Goal: Communication & Community: Answer question/provide support

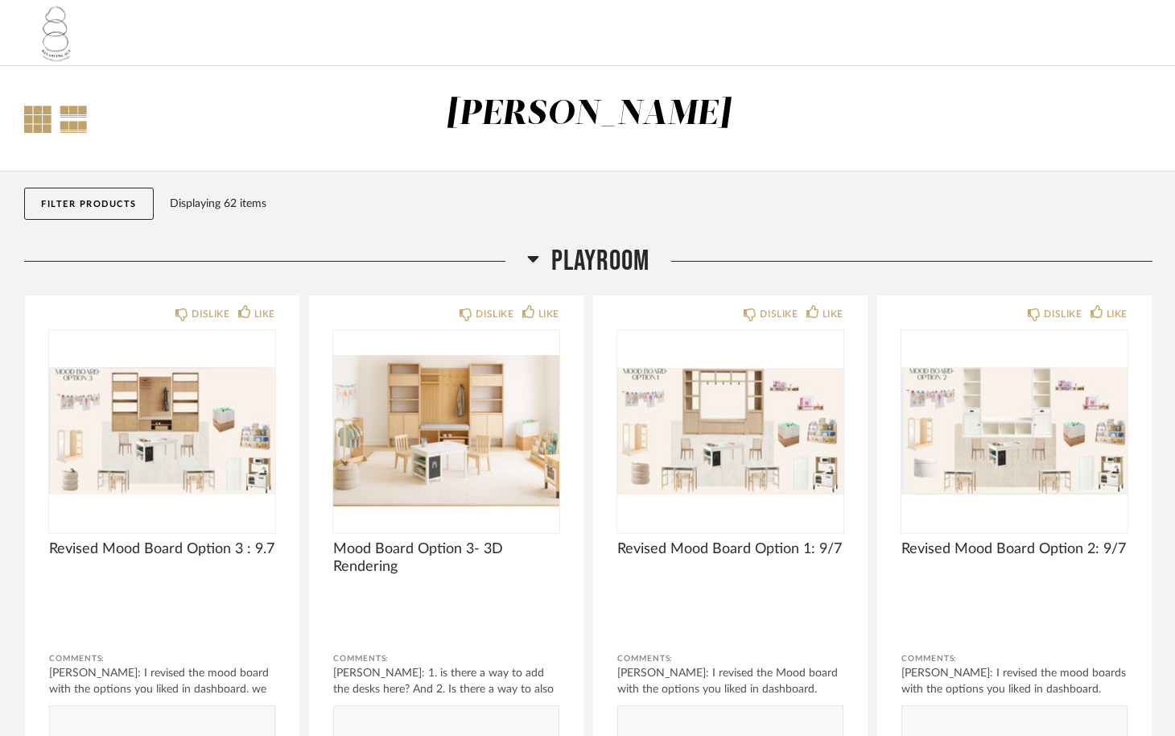
click at [39, 128] on div at bounding box center [37, 118] width 27 height 27
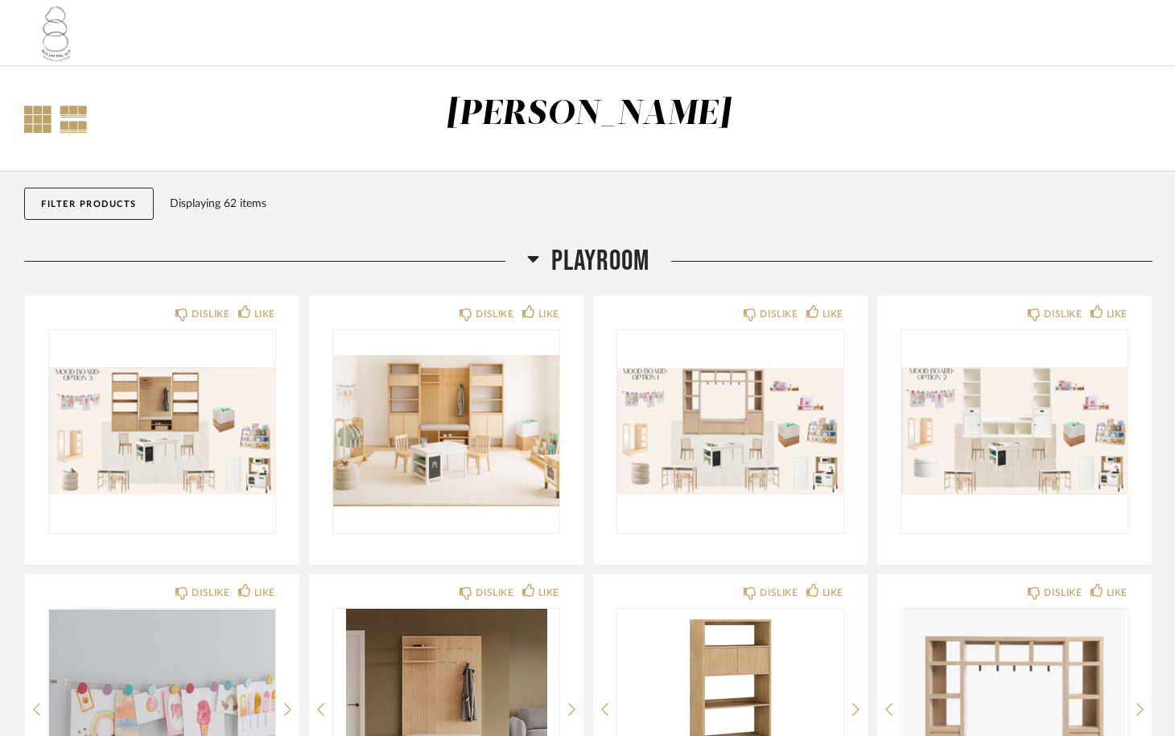
click at [76, 124] on div at bounding box center [74, 118] width 28 height 27
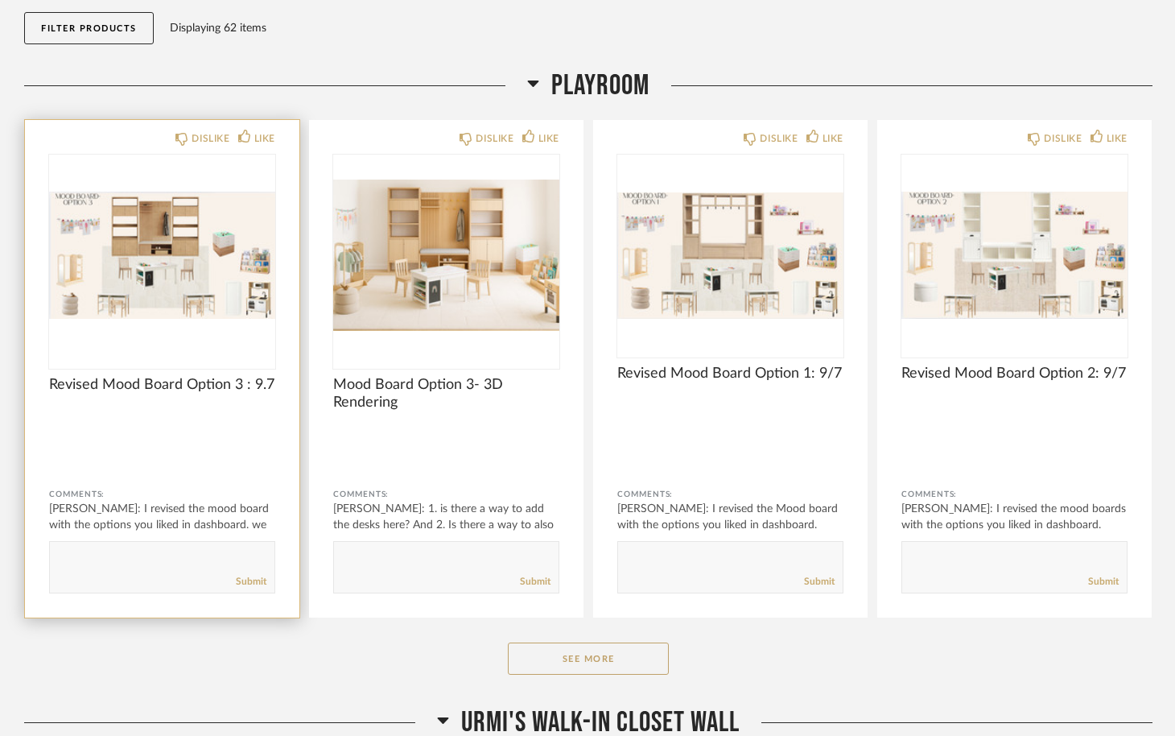
scroll to position [177, 0]
click at [179, 270] on img "0" at bounding box center [162, 253] width 226 height 201
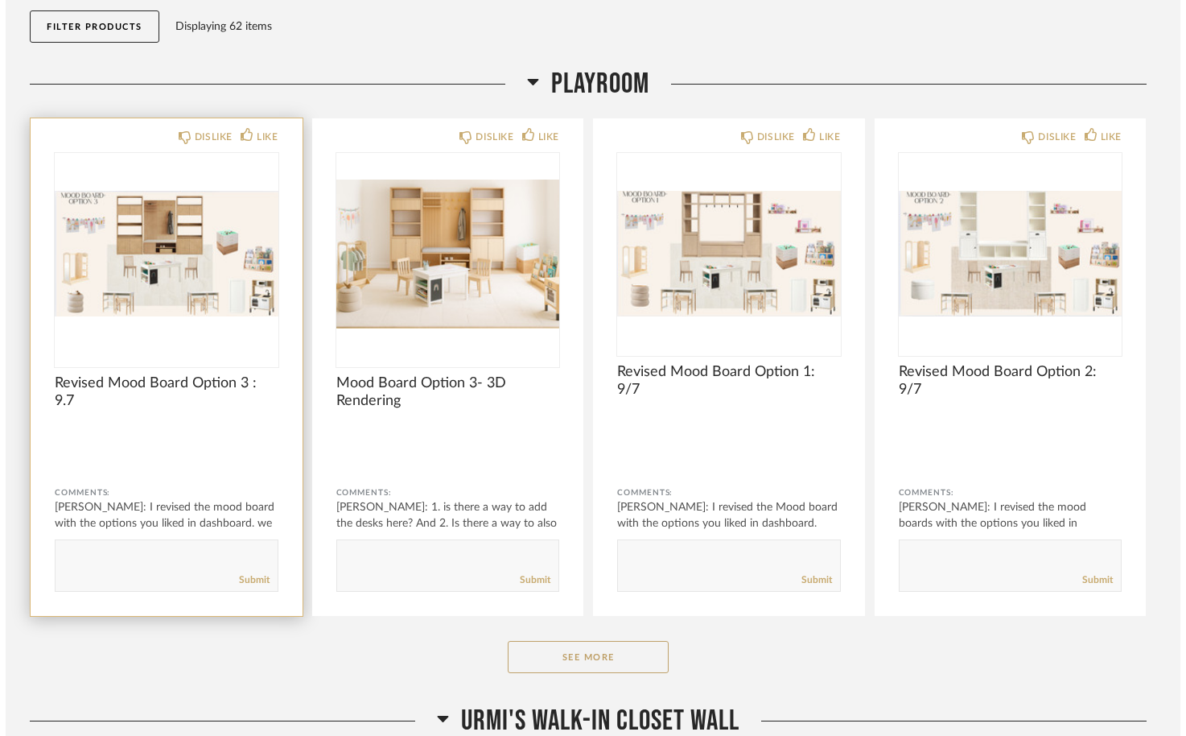
scroll to position [0, 0]
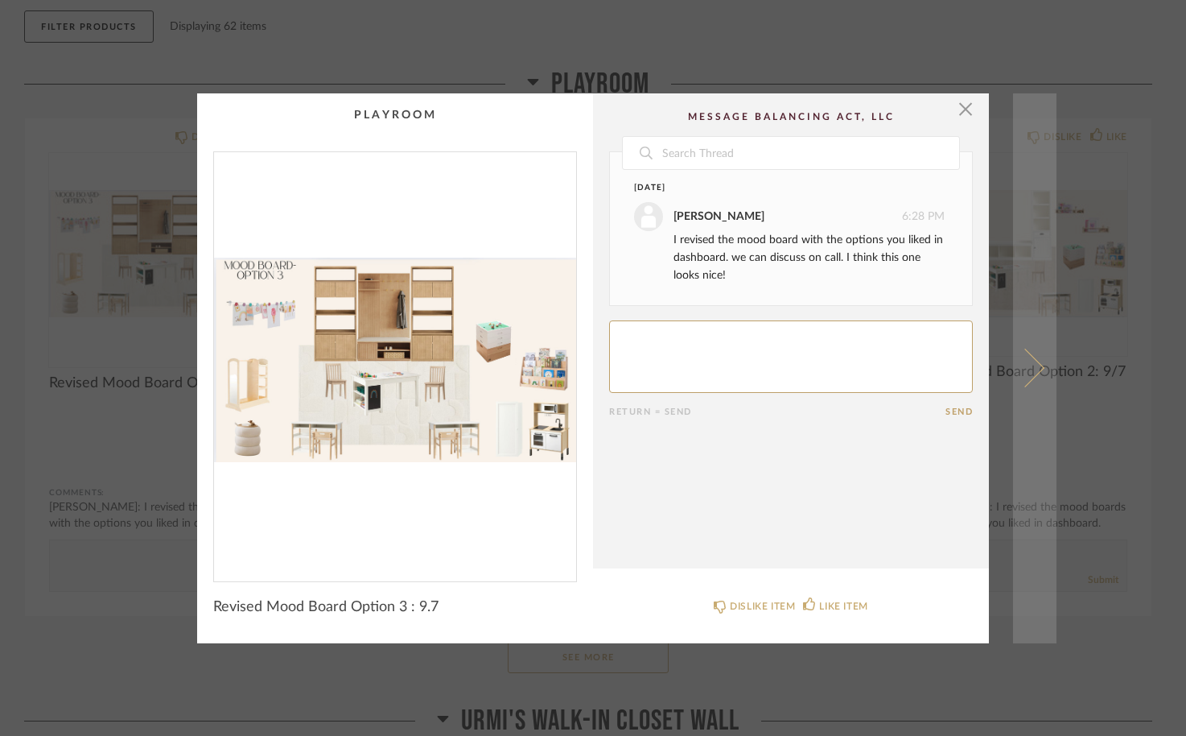
click at [1025, 380] on span at bounding box center [1025, 368] width 39 height 39
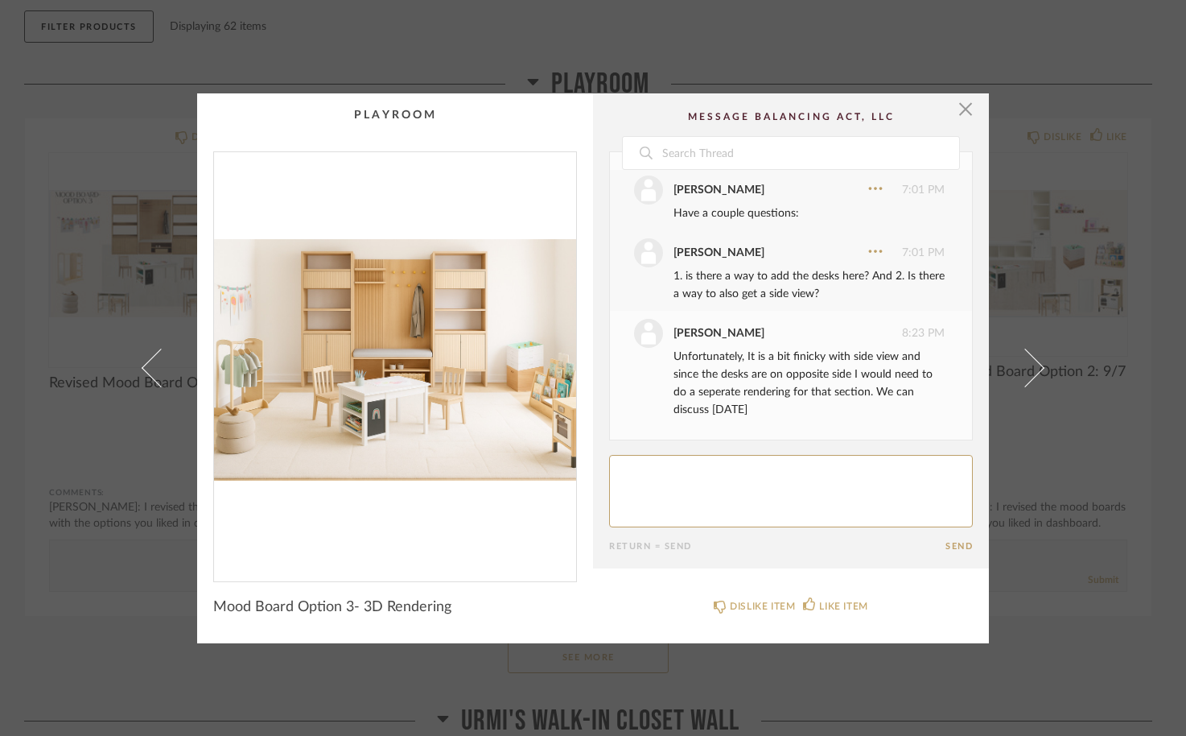
drag, startPoint x: 771, startPoint y: 352, endPoint x: 769, endPoint y: 400, distance: 48.3
click at [769, 400] on div "Unfortunately, It is a bit finicky with side view and since the desks are on op…" at bounding box center [809, 383] width 271 height 71
click at [743, 481] on textarea at bounding box center [791, 491] width 364 height 72
type textarea "Ok, sounds good!"
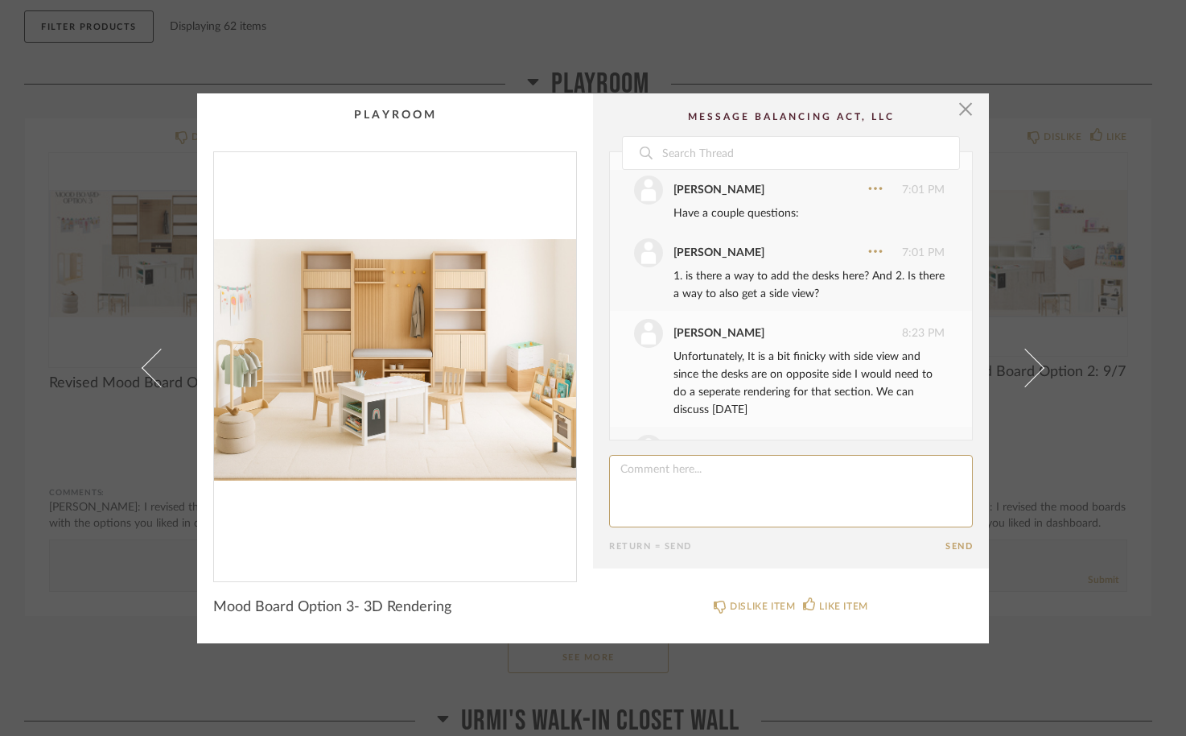
scroll to position [89, 0]
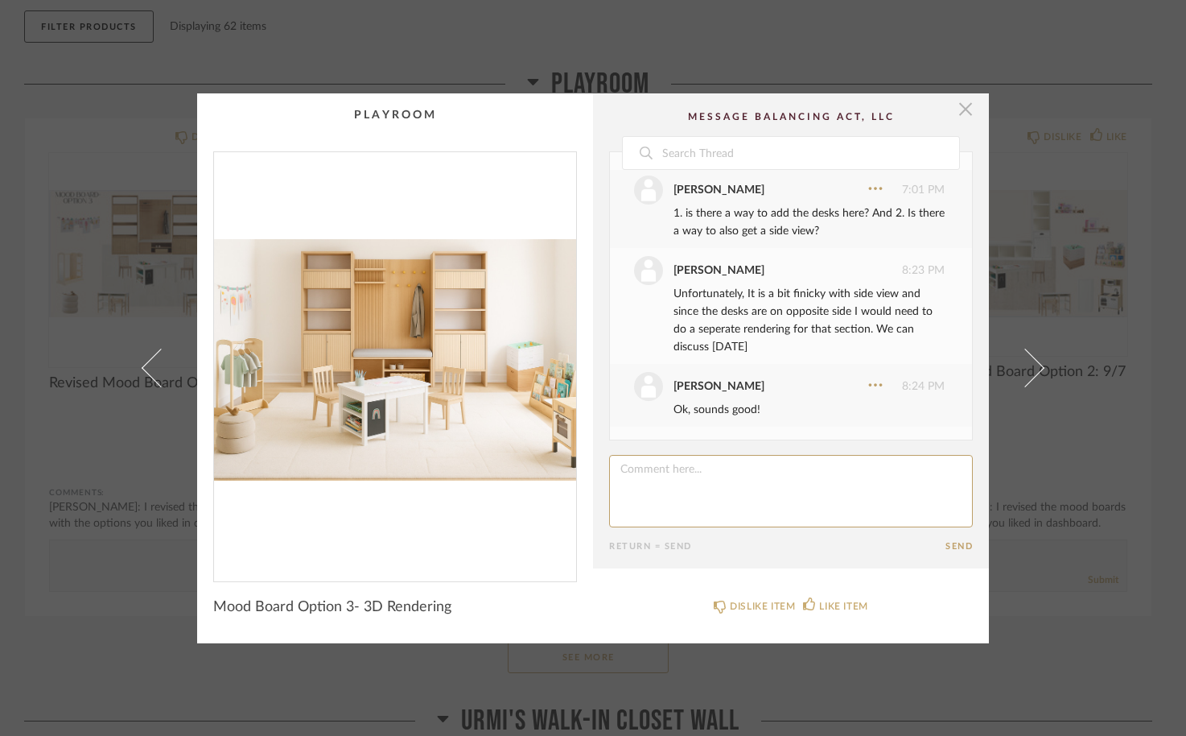
click at [955, 117] on span "button" at bounding box center [966, 109] width 32 height 32
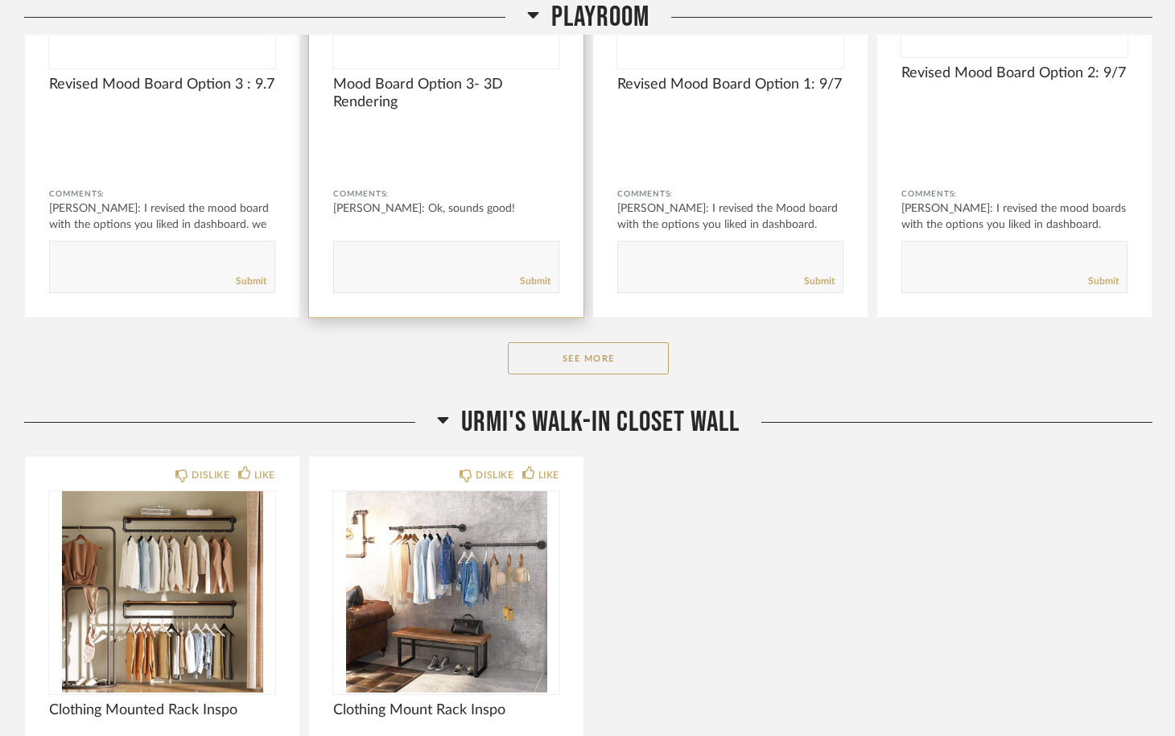
scroll to position [494, 0]
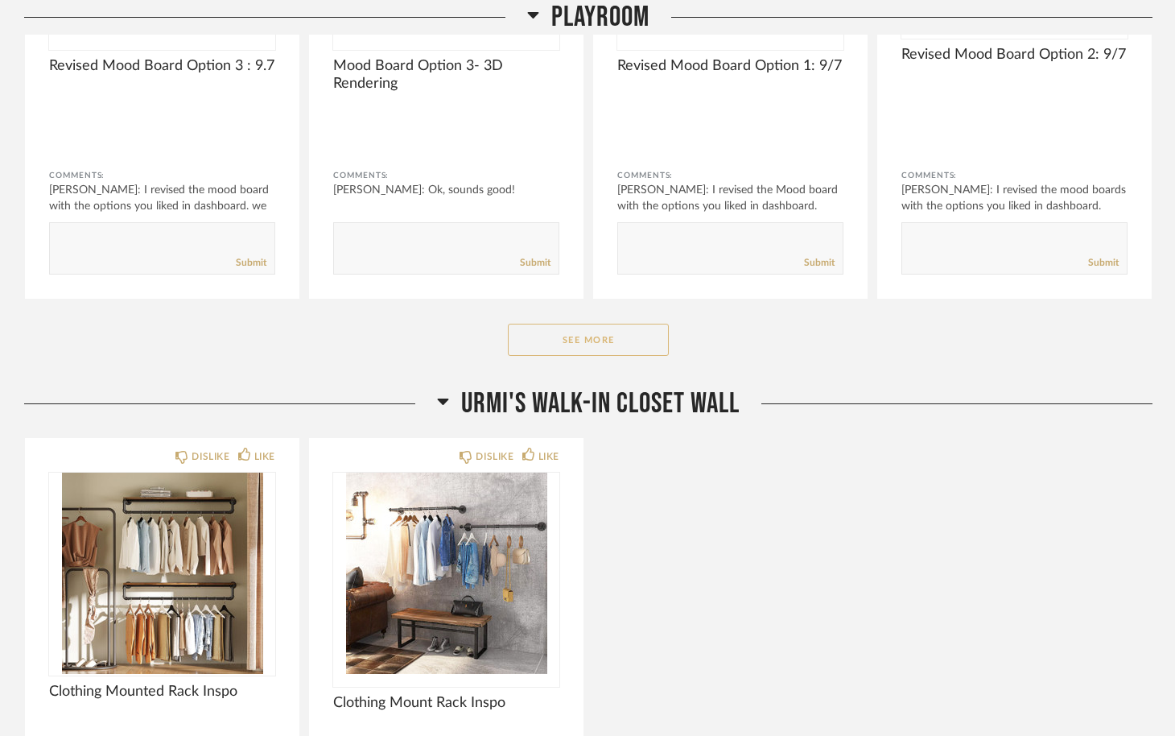
click at [584, 338] on button "See More" at bounding box center [588, 340] width 161 height 32
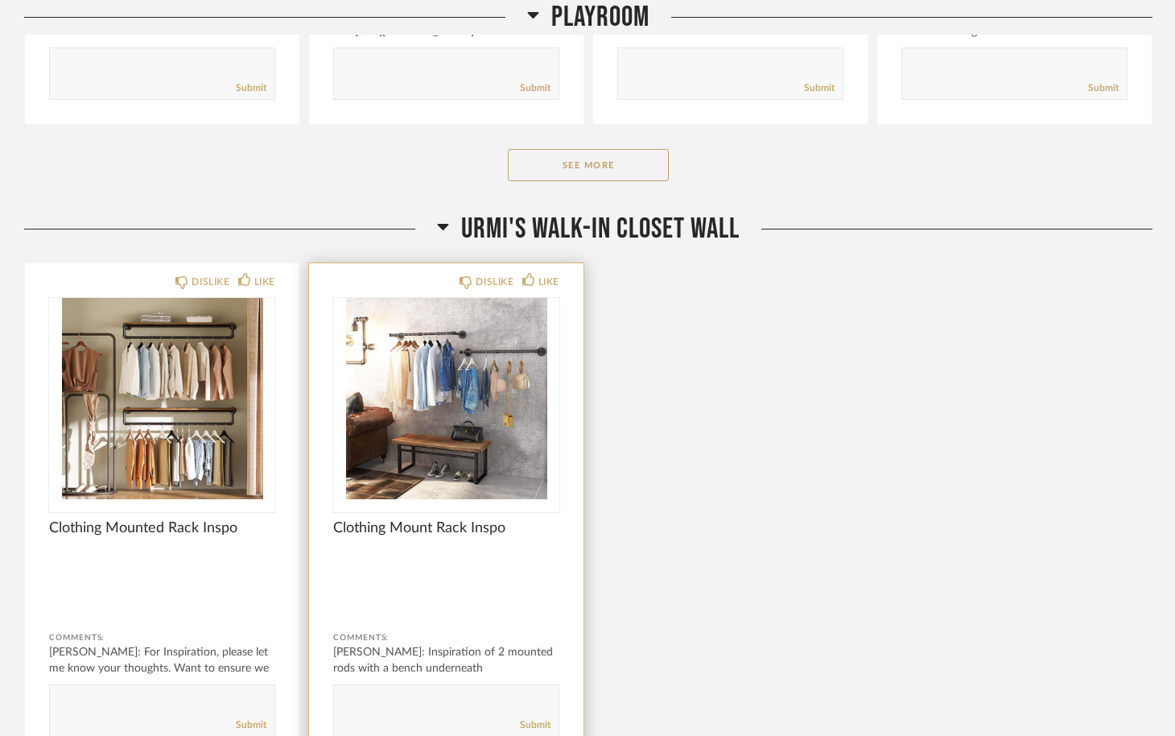
scroll to position [3042, 0]
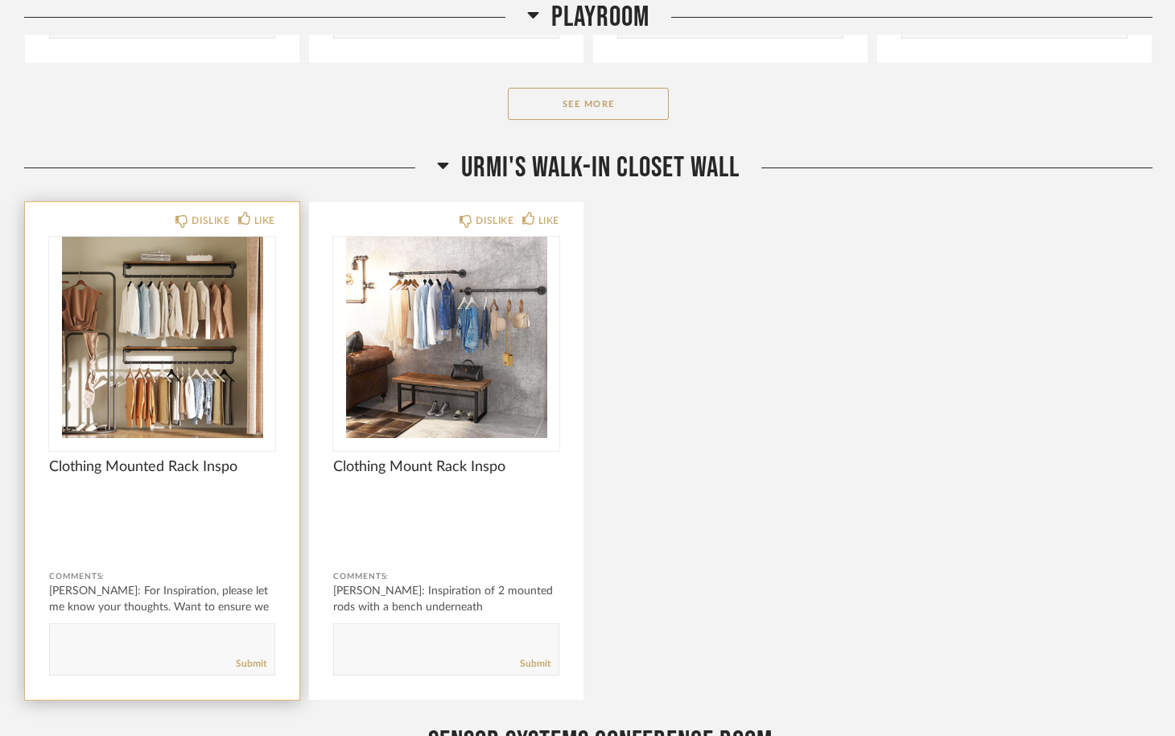
click at [127, 336] on img "0" at bounding box center [162, 337] width 226 height 201
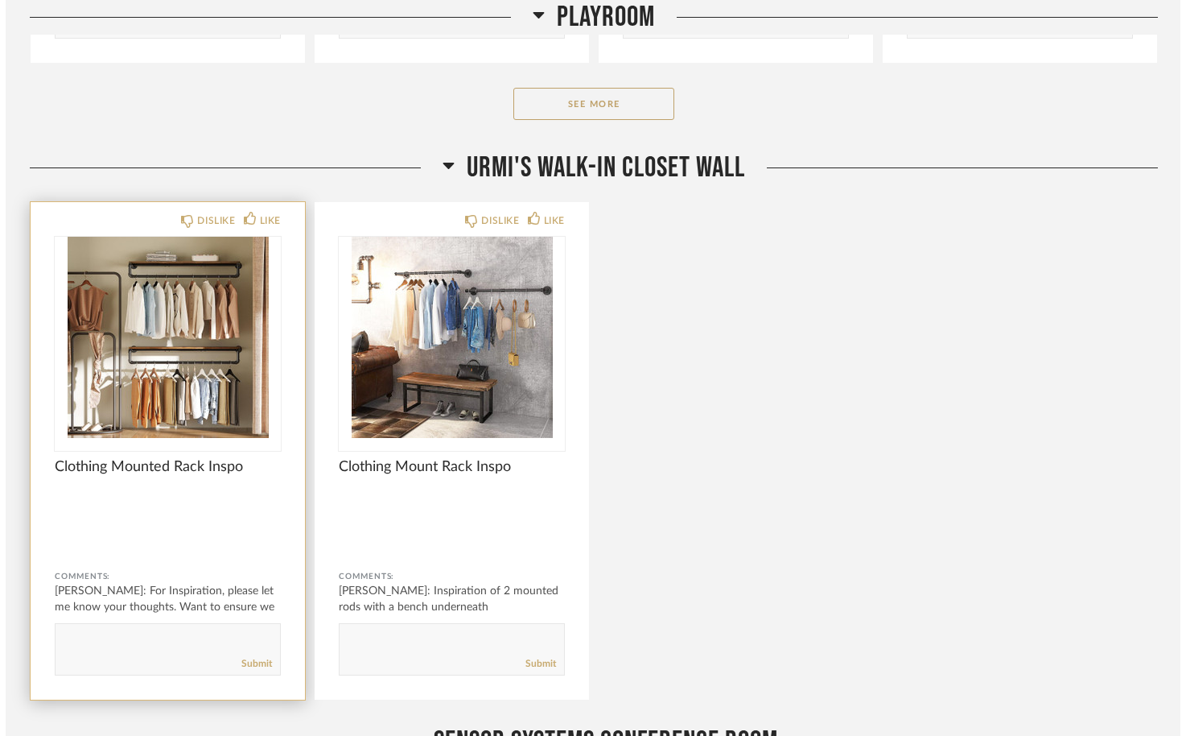
scroll to position [0, 0]
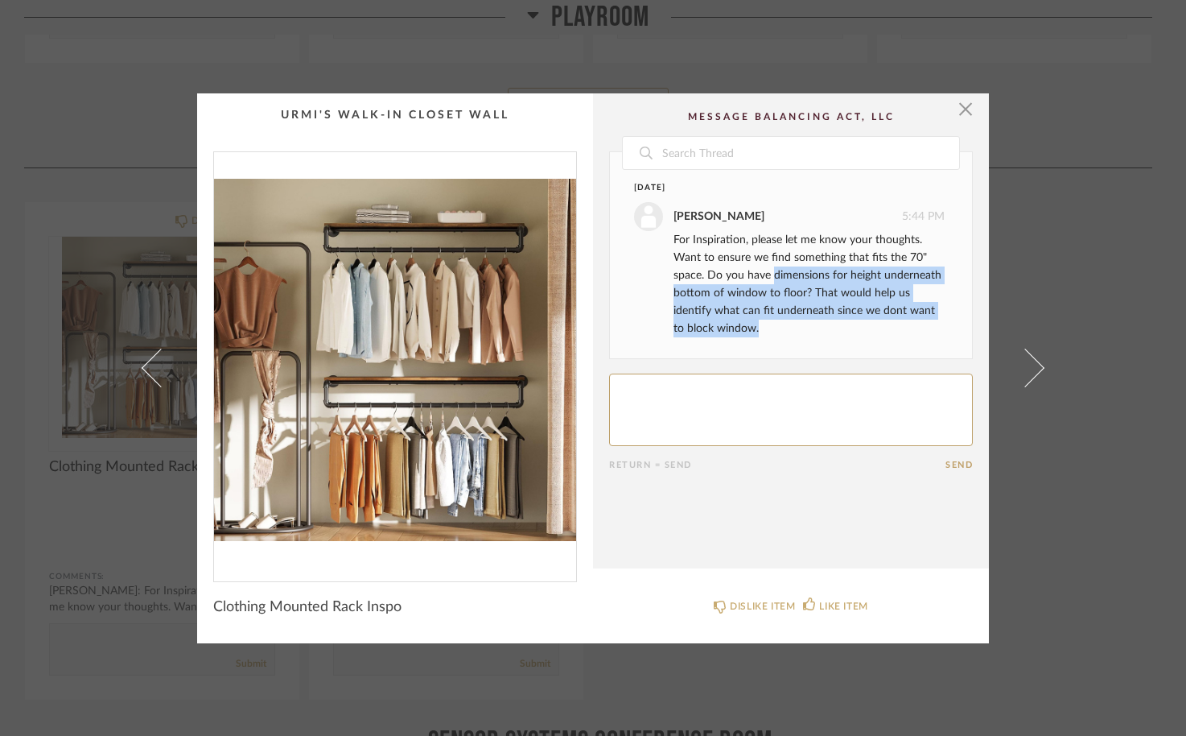
drag, startPoint x: 767, startPoint y: 278, endPoint x: 752, endPoint y: 332, distance: 56.1
click at [752, 332] on div "For Inspiration, please let me know your thoughts. Want to ensure we find somet…" at bounding box center [809, 284] width 271 height 106
drag, startPoint x: 774, startPoint y: 241, endPoint x: 754, endPoint y: 319, distance: 80.6
click at [754, 319] on div "For Inspiration, please let me know your thoughts. Want to ensure we find somet…" at bounding box center [809, 284] width 271 height 106
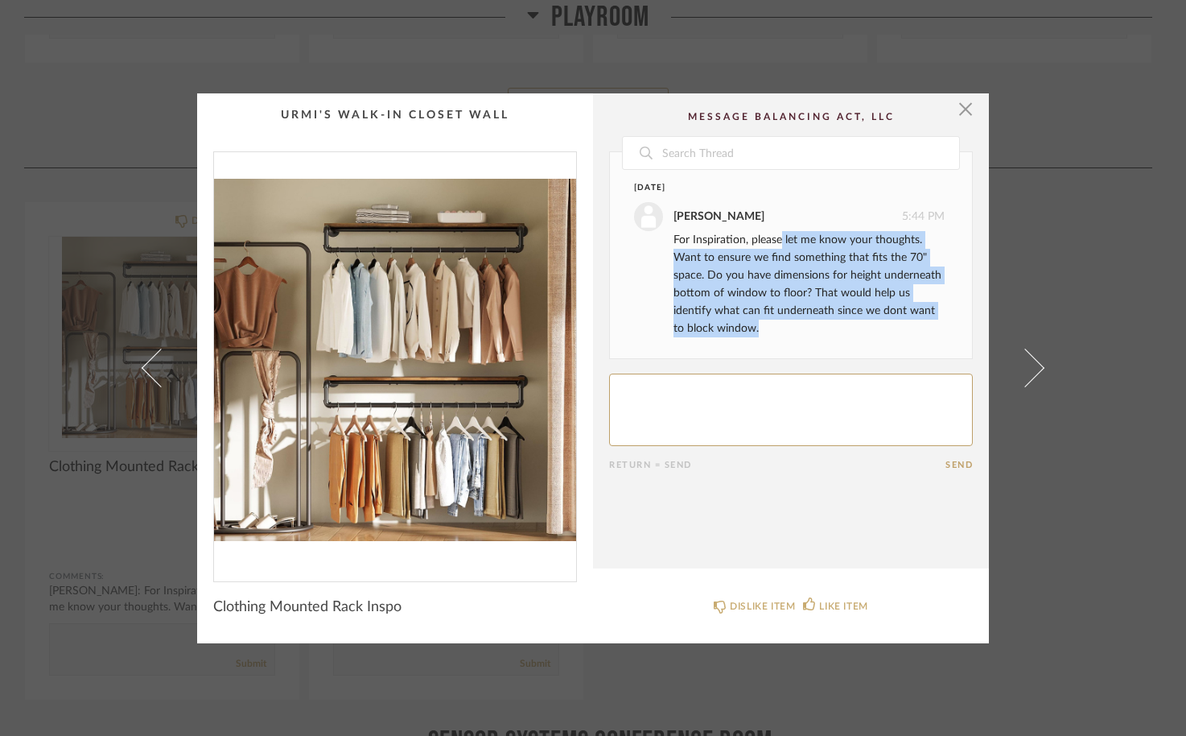
click at [754, 319] on div "For Inspiration, please let me know your thoughts. Want to ensure we find somet…" at bounding box center [809, 284] width 271 height 106
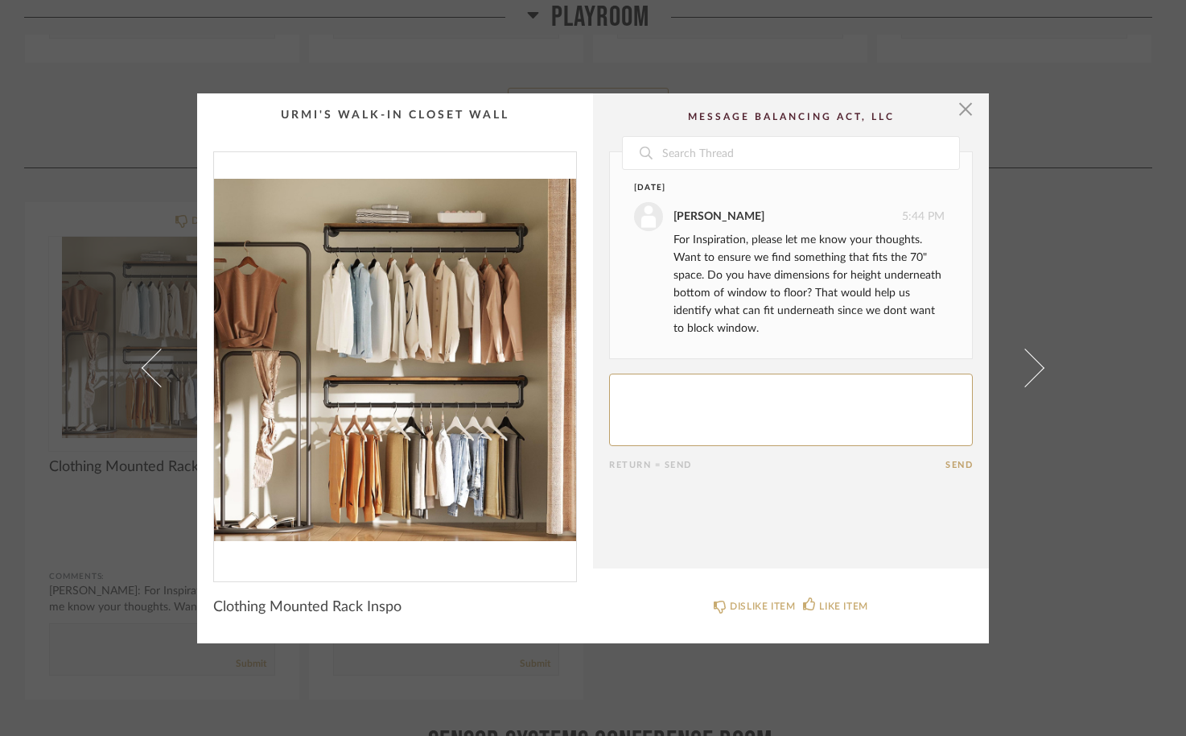
click at [971, 116] on cpp-summary-comments "Date Today Natalie McCoy 5:44 PM For Inspiration, please let me know your thoug…" at bounding box center [791, 330] width 396 height 475
click at [963, 111] on span "button" at bounding box center [966, 109] width 32 height 32
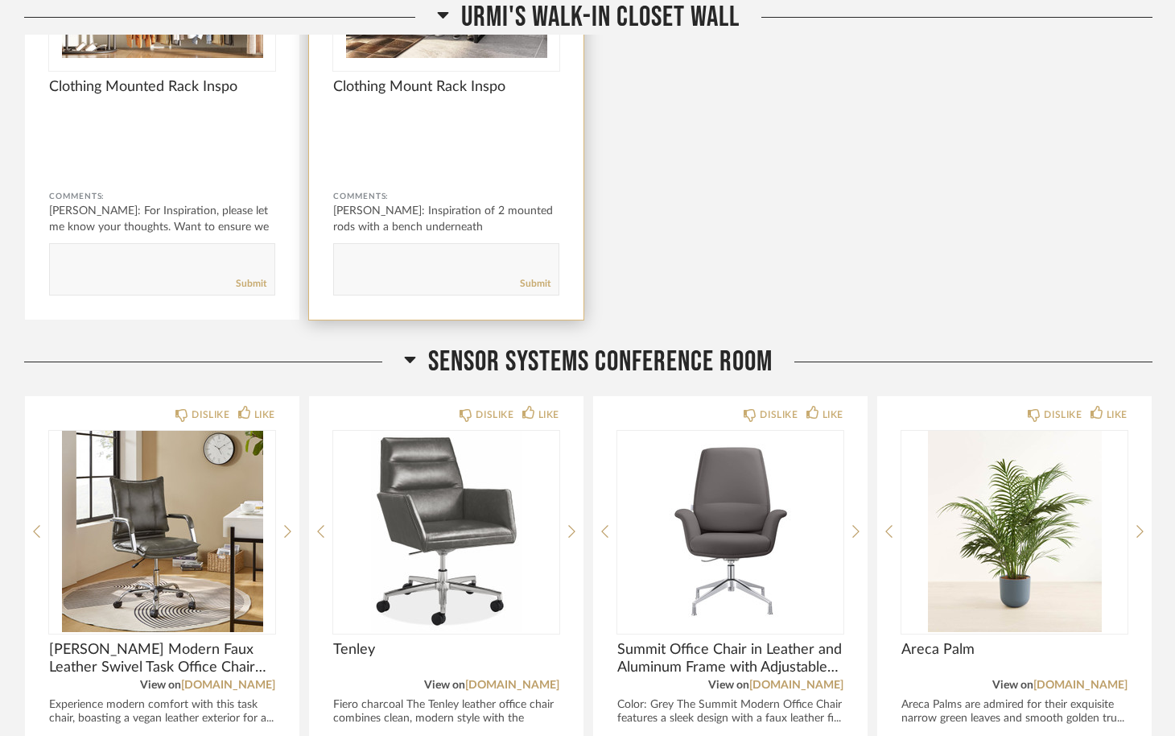
scroll to position [3685, 0]
